Goal: Information Seeking & Learning: Learn about a topic

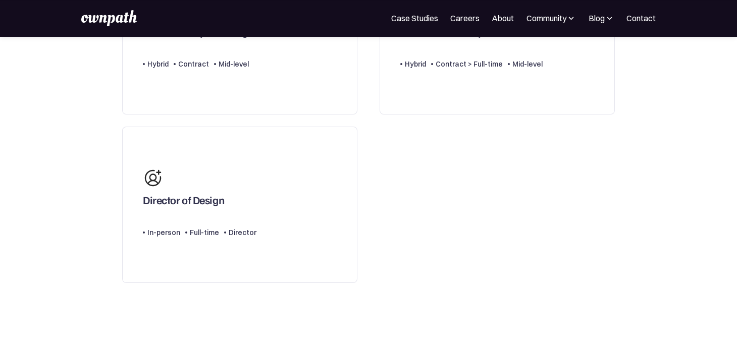
scroll to position [348, 0]
click at [332, 193] on link "Director of Design Type Level In-person Full-time Director" at bounding box center [239, 204] width 235 height 157
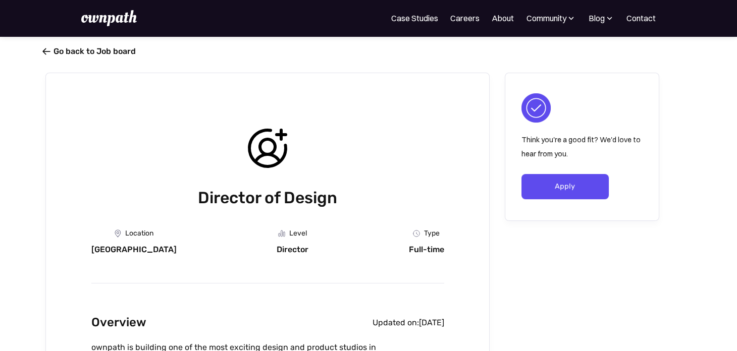
click at [85, 48] on link " Go back to Job board" at bounding box center [90, 51] width 90 height 10
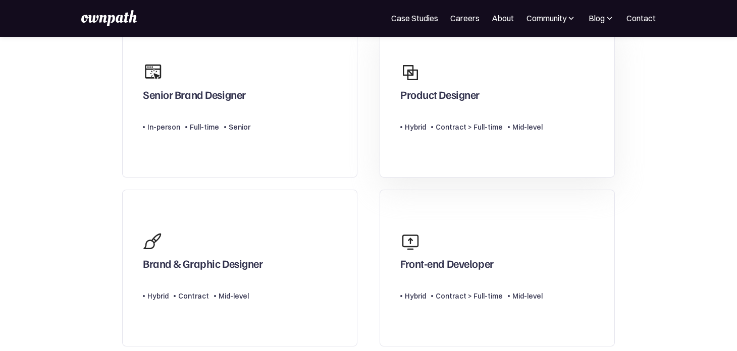
scroll to position [112, 0]
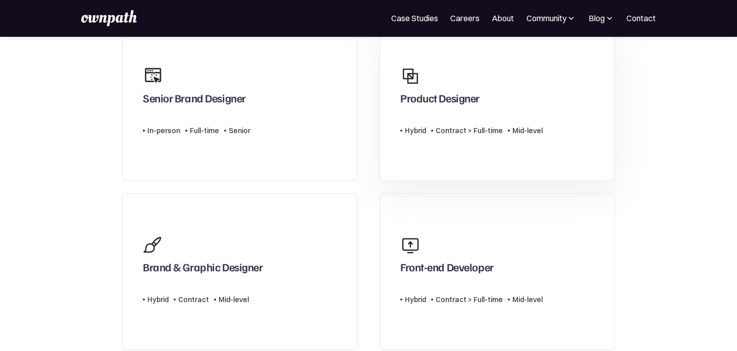
click at [491, 133] on div "Contract > Full-time" at bounding box center [469, 131] width 67 height 12
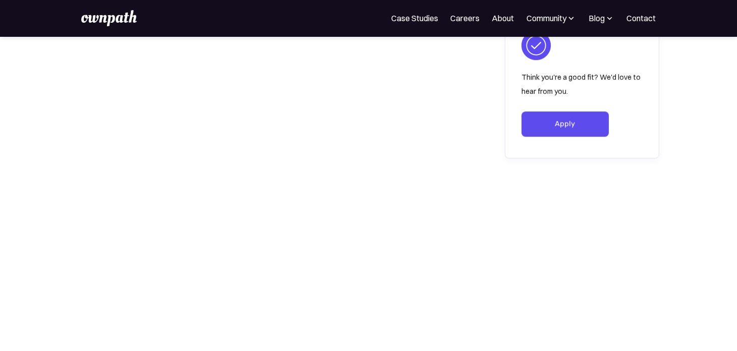
scroll to position [1460, 0]
